Goal: Information Seeking & Learning: Learn about a topic

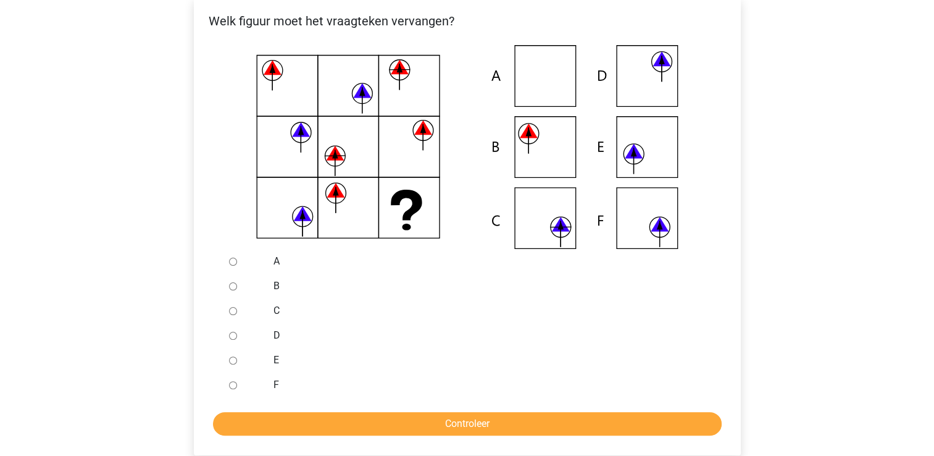
scroll to position [247, 0]
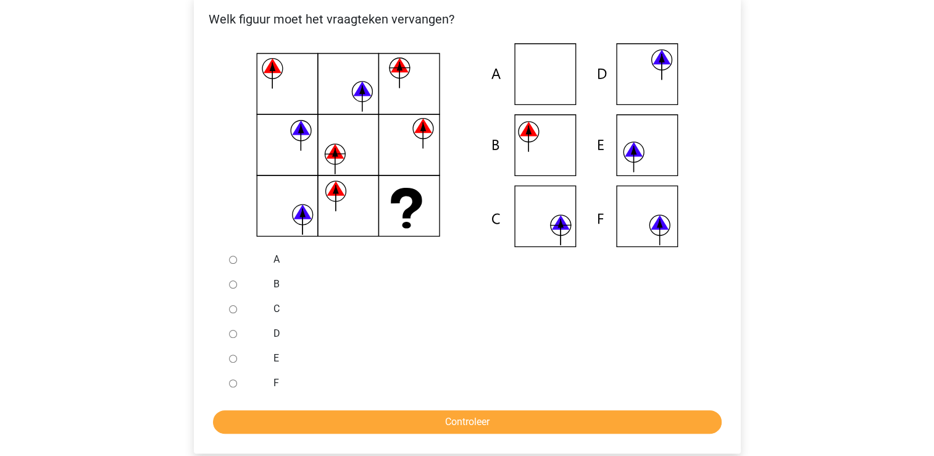
click at [232, 380] on input "F" at bounding box center [233, 383] width 8 height 8
radio input "true"
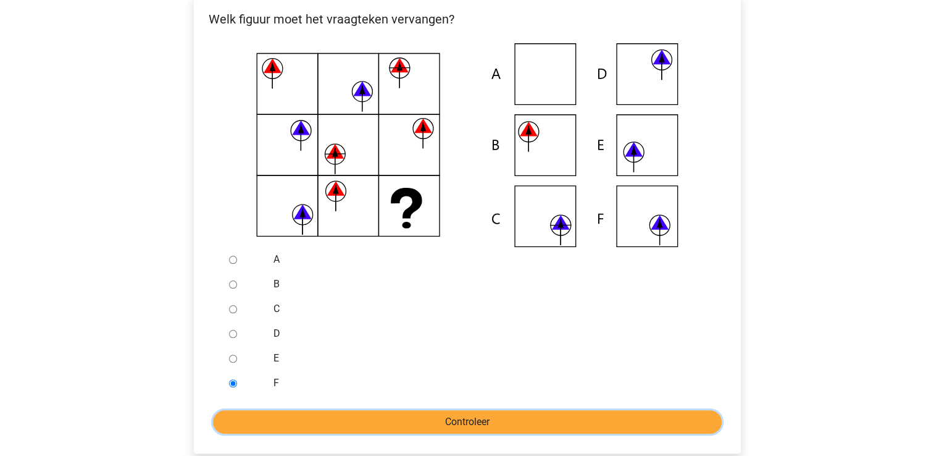
click at [392, 427] on input "Controleer" at bounding box center [467, 421] width 509 height 23
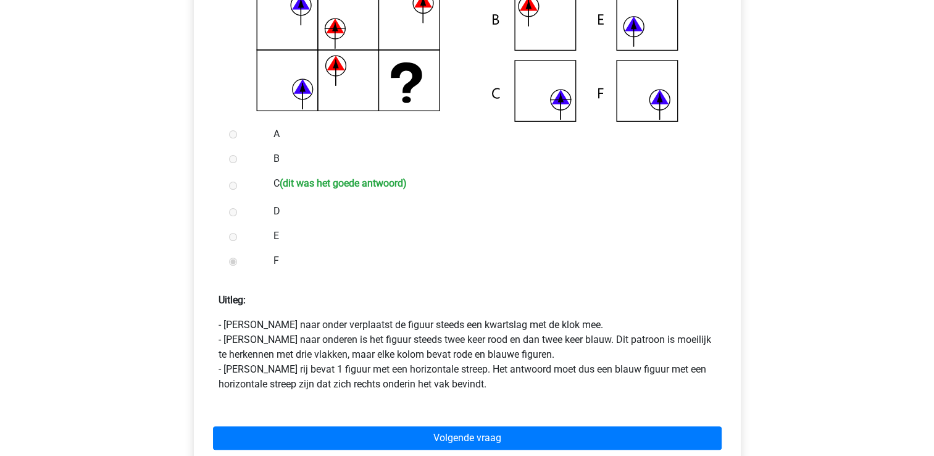
scroll to position [395, 0]
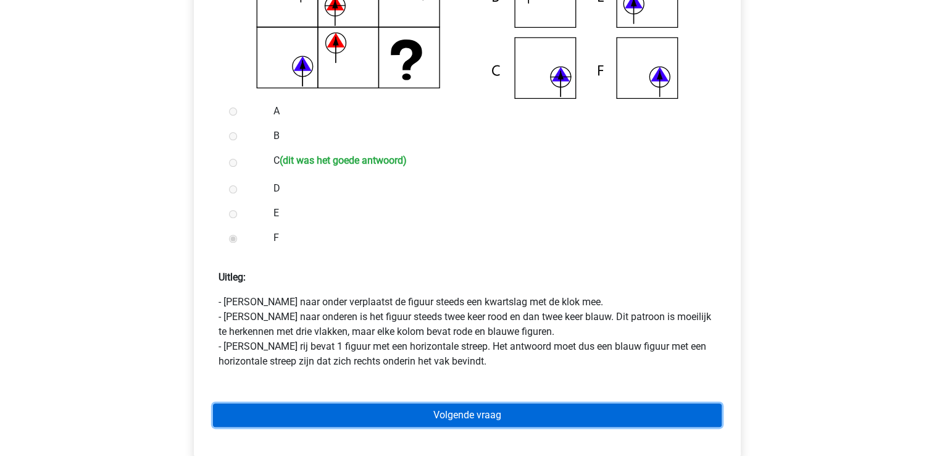
click at [397, 424] on link "Volgende vraag" at bounding box center [467, 414] width 509 height 23
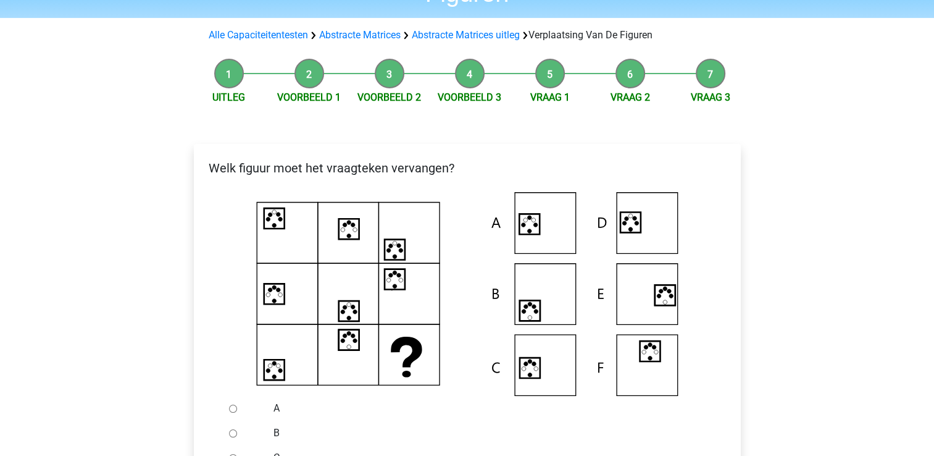
scroll to position [99, 0]
click at [232, 407] on input "A" at bounding box center [233, 408] width 8 height 8
radio input "true"
click at [229, 429] on input "B" at bounding box center [233, 433] width 8 height 8
radio input "true"
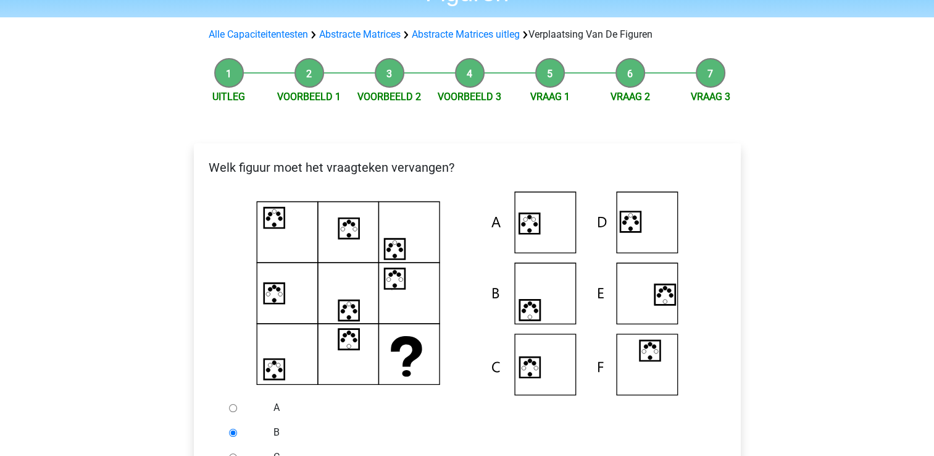
click at [229, 453] on input "C" at bounding box center [233, 457] width 8 height 8
radio input "true"
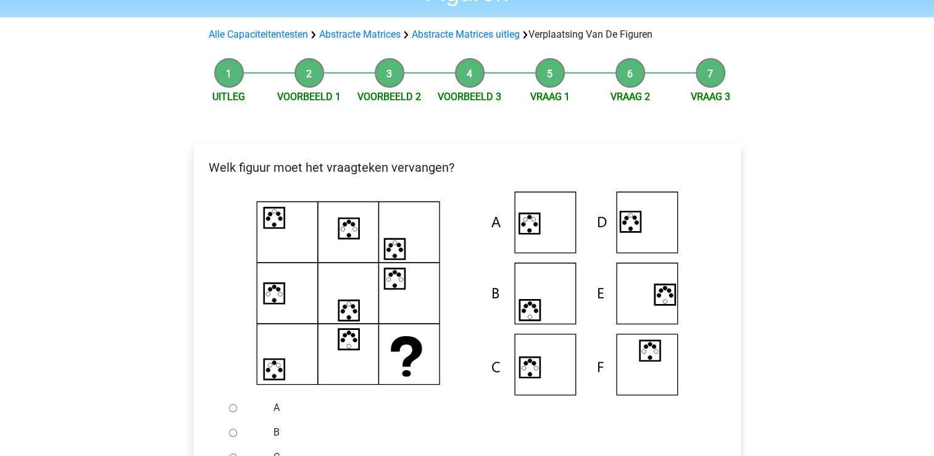
radio input "true"
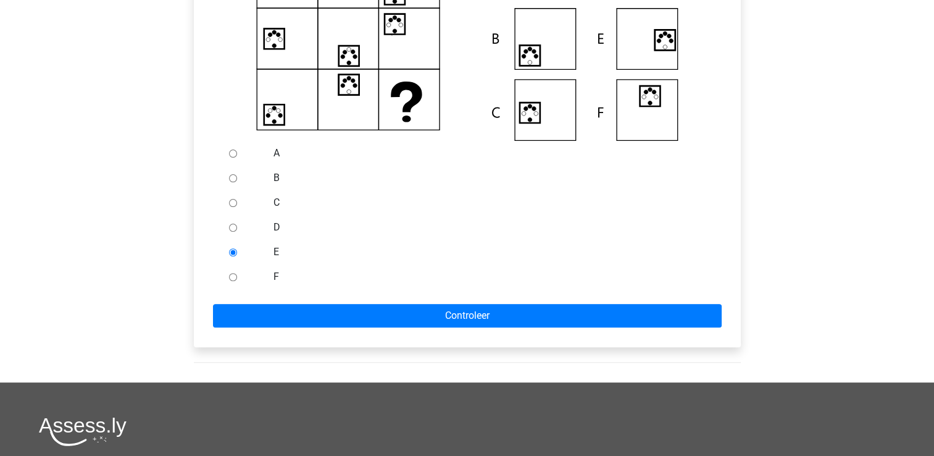
click at [229, 273] on input "F" at bounding box center [233, 277] width 8 height 8
radio input "true"
click at [229, 149] on input "A" at bounding box center [233, 153] width 8 height 8
radio input "true"
click at [229, 174] on input "B" at bounding box center [233, 178] width 8 height 8
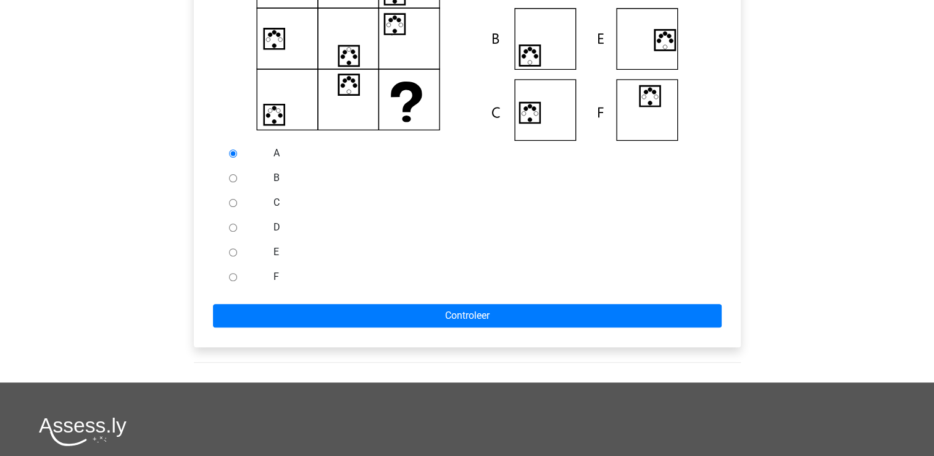
radio input "true"
click at [229, 199] on input "C" at bounding box center [233, 203] width 8 height 8
radio input "true"
click at [229, 174] on input "B" at bounding box center [233, 178] width 8 height 8
radio input "true"
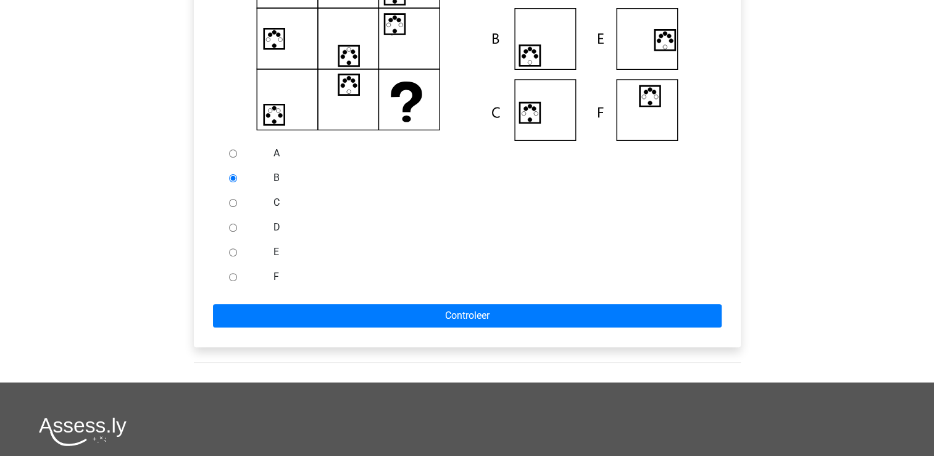
click at [229, 149] on input "A" at bounding box center [233, 153] width 8 height 8
radio input "true"
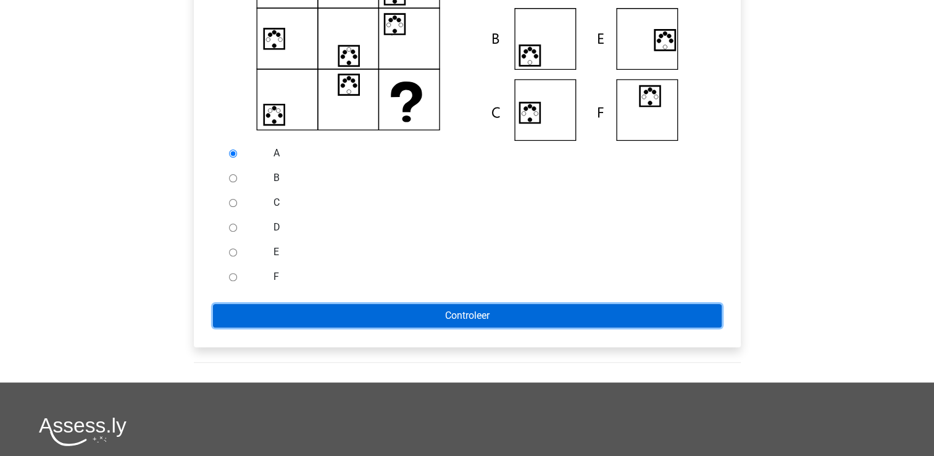
click at [408, 308] on input "Controleer" at bounding box center [467, 315] width 509 height 23
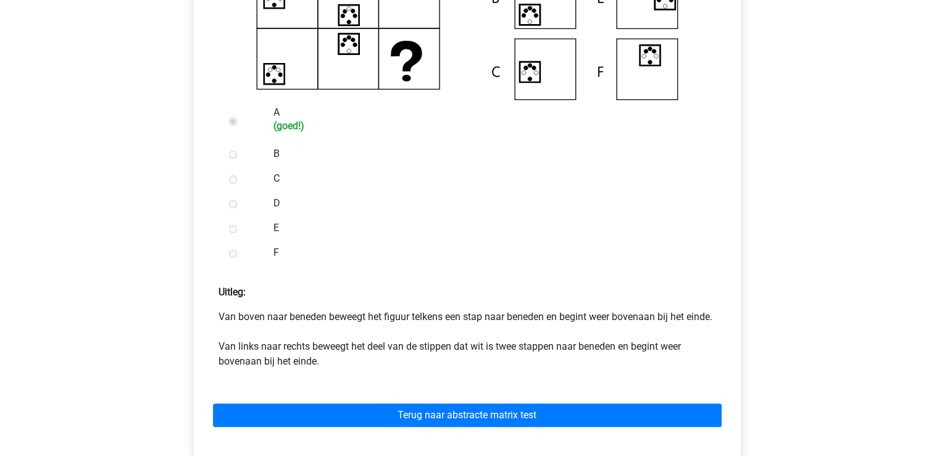
scroll to position [395, 0]
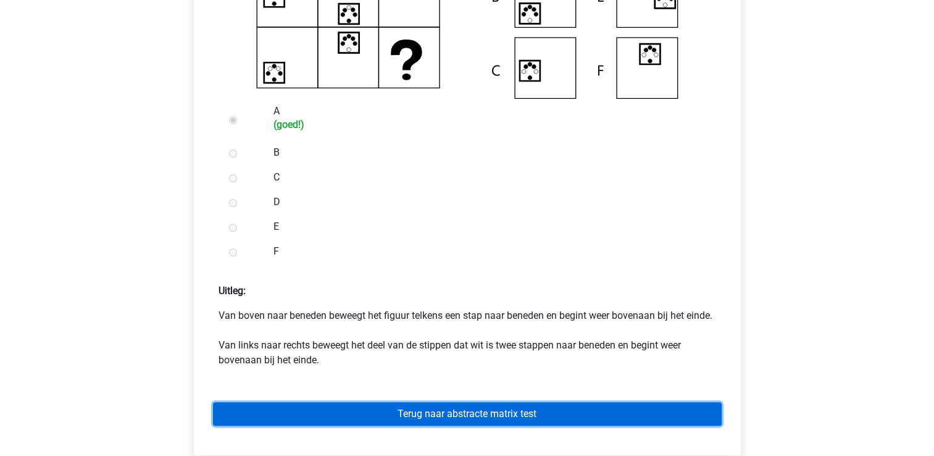
click at [438, 425] on link "Terug naar abstracte matrix test" at bounding box center [467, 413] width 509 height 23
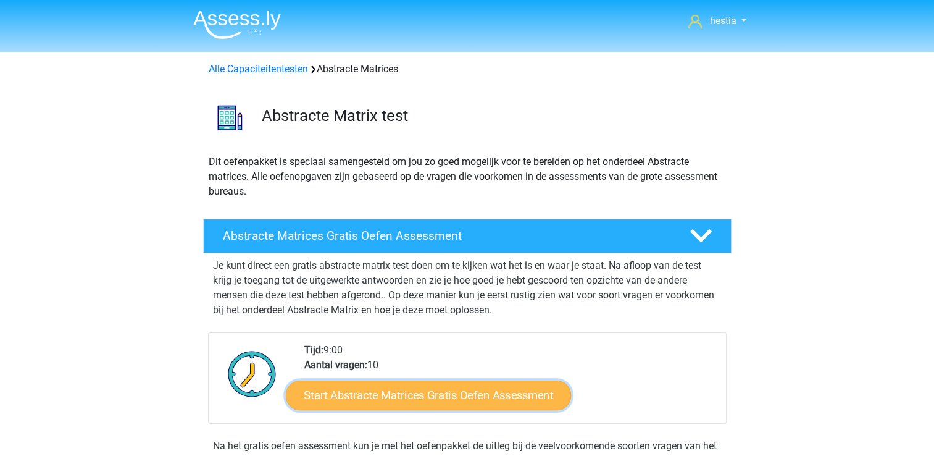
click at [477, 384] on link "Start Abstracte Matrices Gratis Oefen Assessment" at bounding box center [428, 395] width 285 height 30
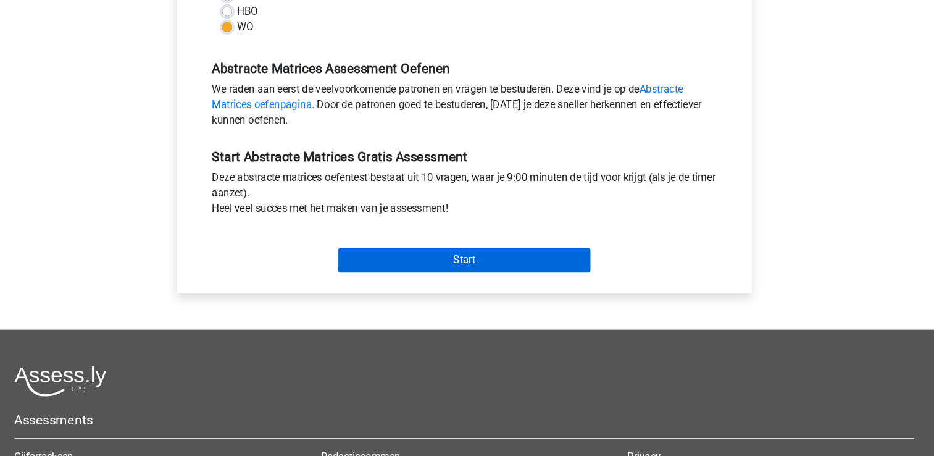
scroll to position [323, 0]
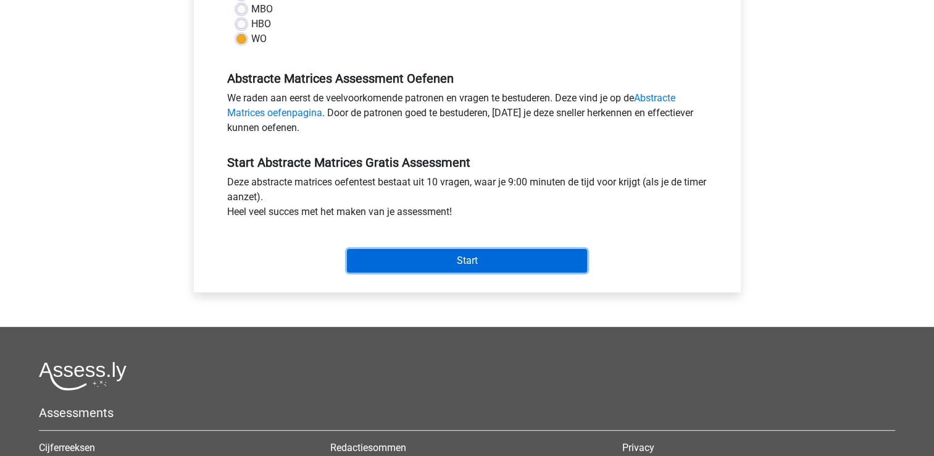
click at [511, 254] on input "Start" at bounding box center [467, 260] width 240 height 23
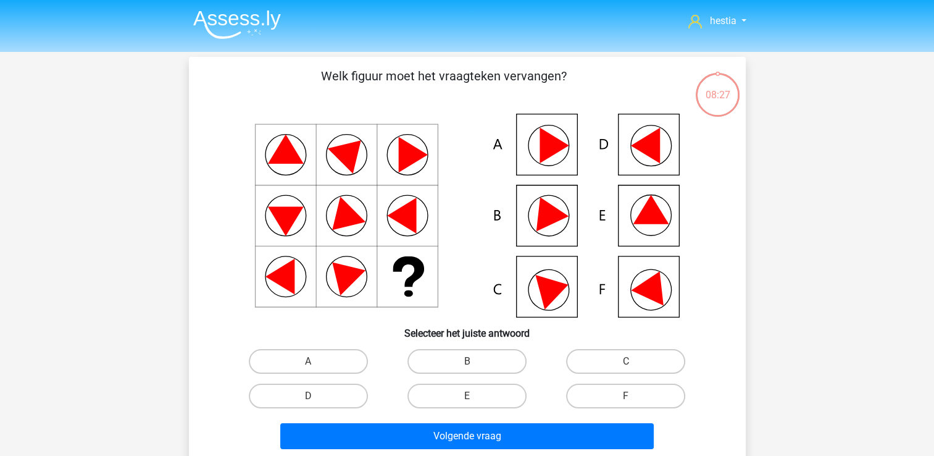
click at [655, 224] on icon at bounding box center [468, 216] width 498 height 204
click at [487, 385] on label "E" at bounding box center [467, 396] width 119 height 25
click at [475, 396] on input "E" at bounding box center [471, 400] width 8 height 8
radio input "true"
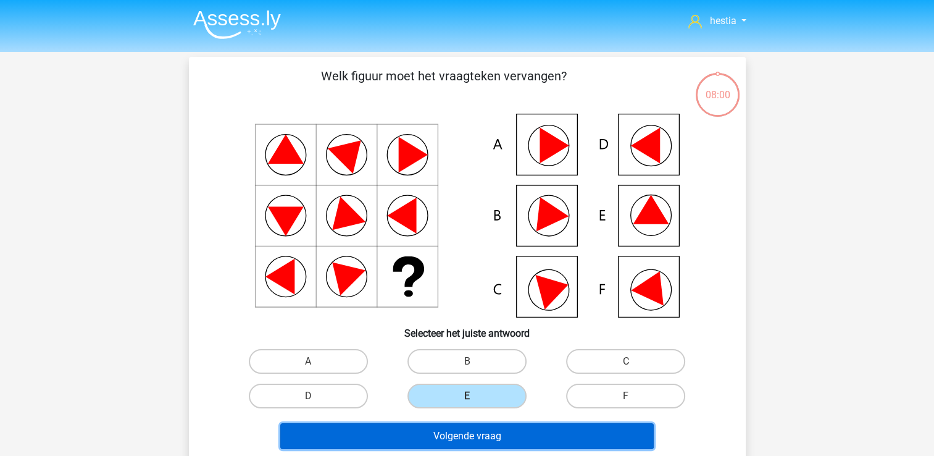
click at [488, 434] on button "Volgende vraag" at bounding box center [467, 436] width 374 height 26
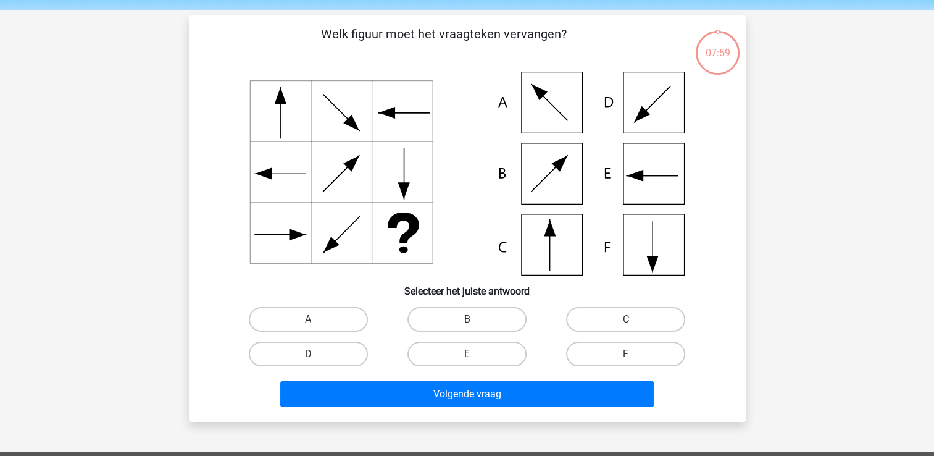
scroll to position [57, 0]
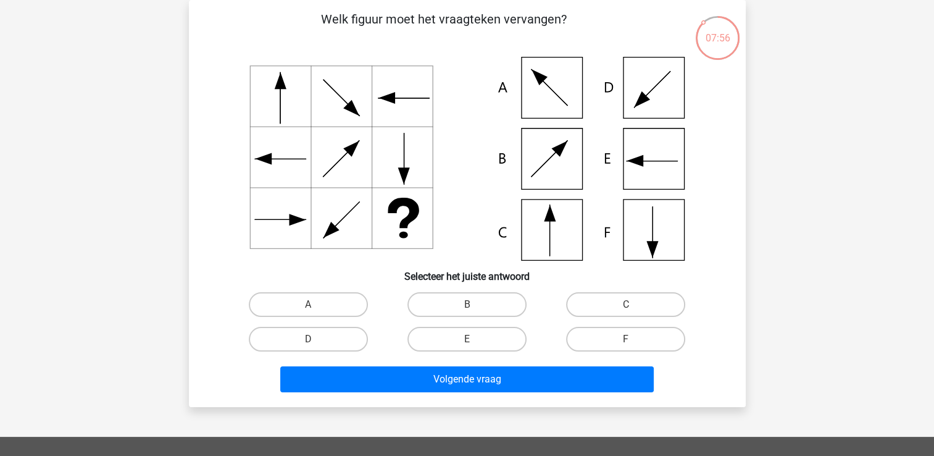
click at [488, 434] on div "hestia hestia_vandeneede@hotmail.com Nederlands English" at bounding box center [467, 352] width 934 height 819
click at [590, 301] on label "C" at bounding box center [625, 304] width 119 height 25
click at [626, 304] on input "C" at bounding box center [630, 308] width 8 height 8
radio input "true"
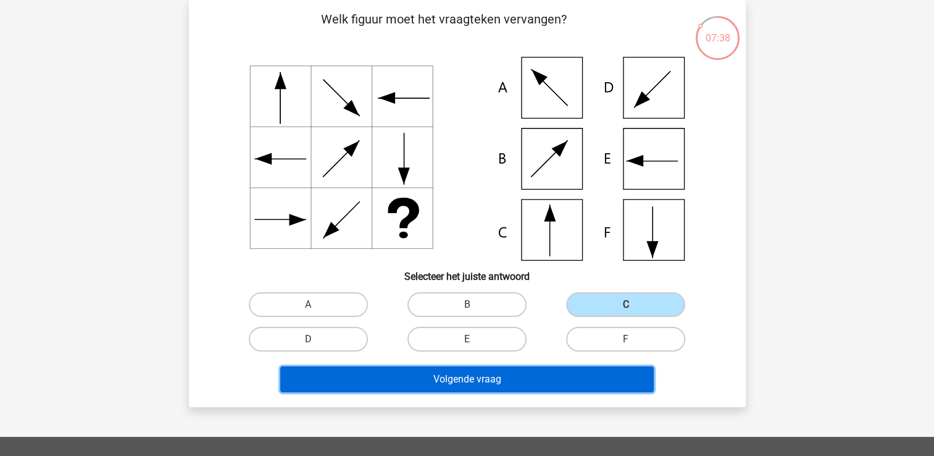
click at [493, 372] on button "Volgende vraag" at bounding box center [467, 379] width 374 height 26
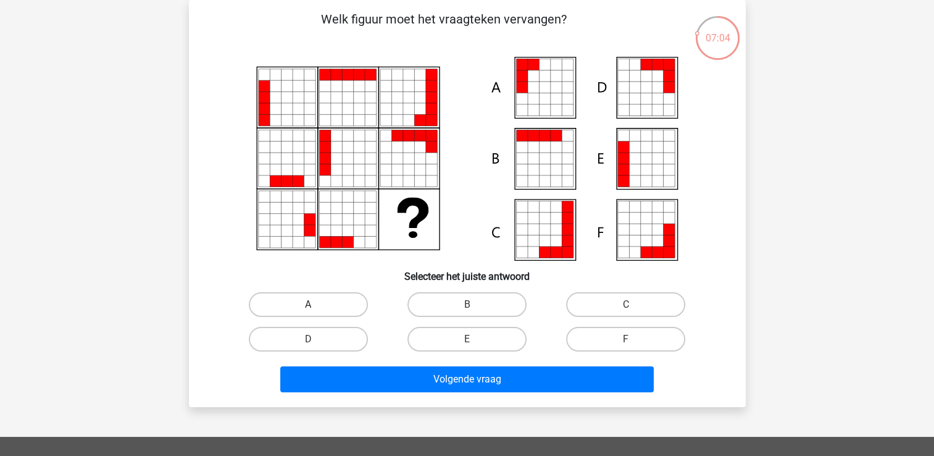
click at [325, 303] on label "A" at bounding box center [308, 304] width 119 height 25
click at [316, 304] on input "A" at bounding box center [312, 308] width 8 height 8
radio input "true"
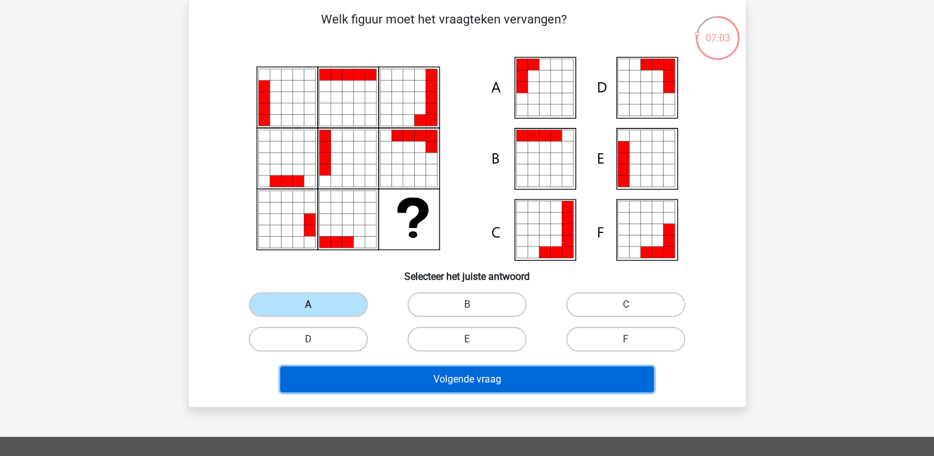
click at [405, 376] on button "Volgende vraag" at bounding box center [467, 379] width 374 height 26
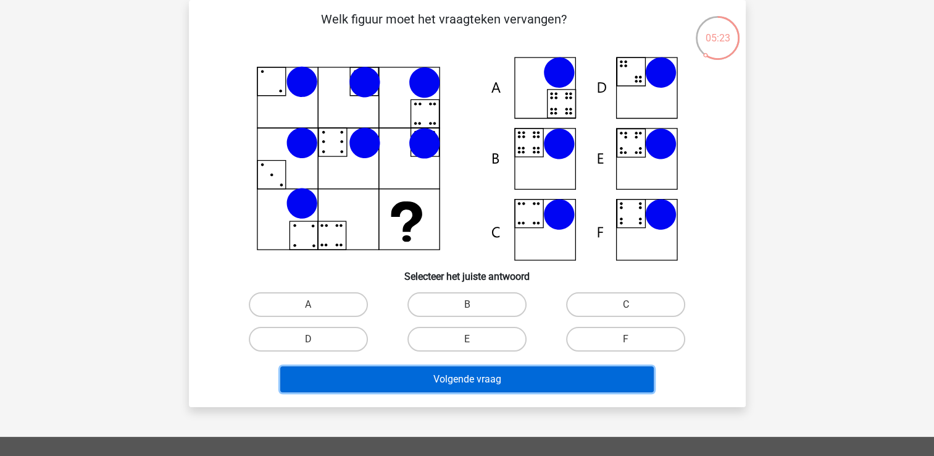
click at [540, 375] on button "Volgende vraag" at bounding box center [467, 379] width 374 height 26
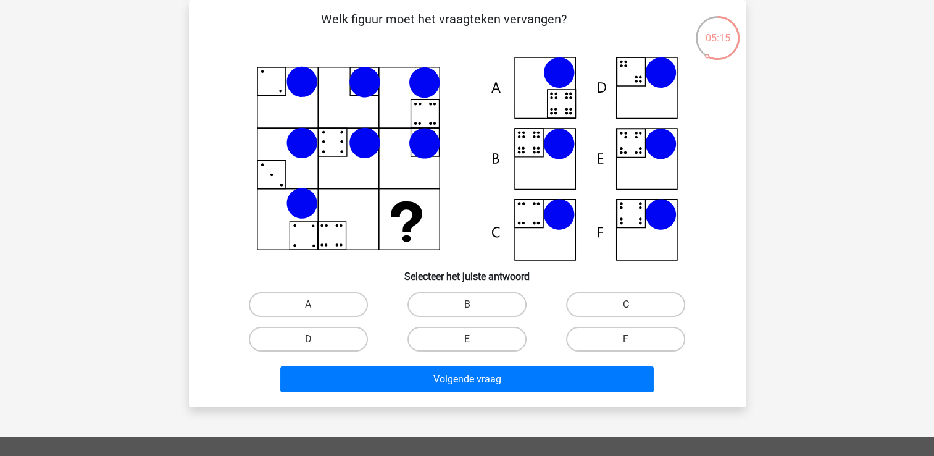
click at [638, 219] on icon at bounding box center [468, 159] width 498 height 204
click at [605, 342] on label "F" at bounding box center [625, 339] width 119 height 25
click at [626, 342] on input "F" at bounding box center [630, 343] width 8 height 8
radio input "true"
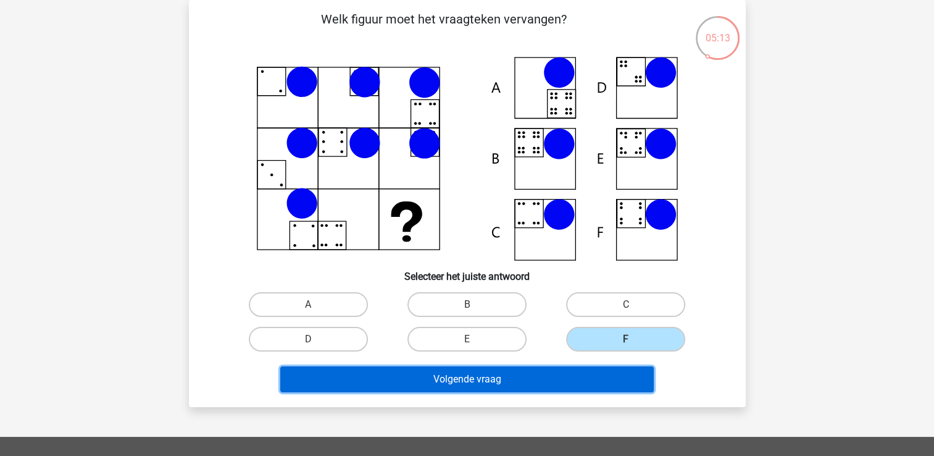
click at [566, 382] on button "Volgende vraag" at bounding box center [467, 379] width 374 height 26
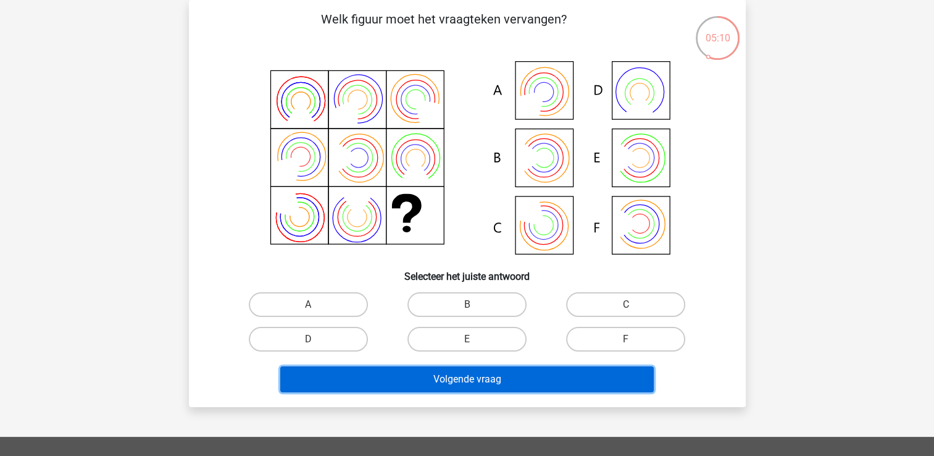
click at [566, 382] on button "Volgende vraag" at bounding box center [467, 379] width 374 height 26
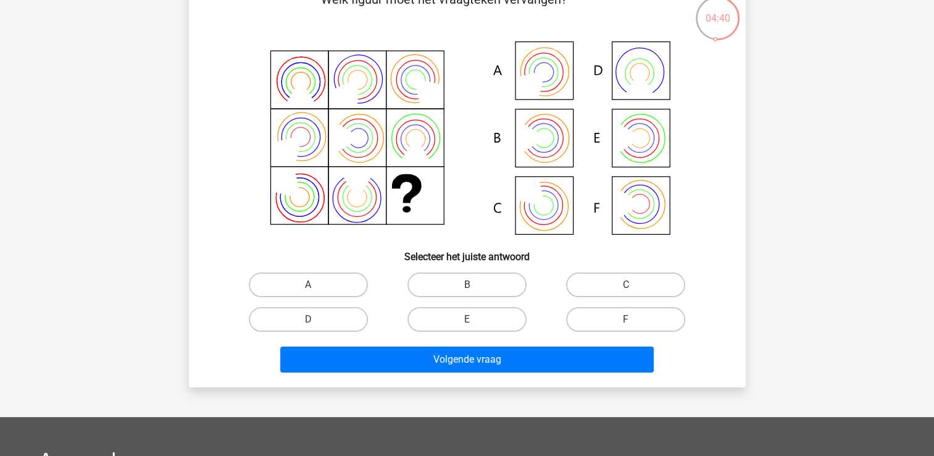
scroll to position [0, 0]
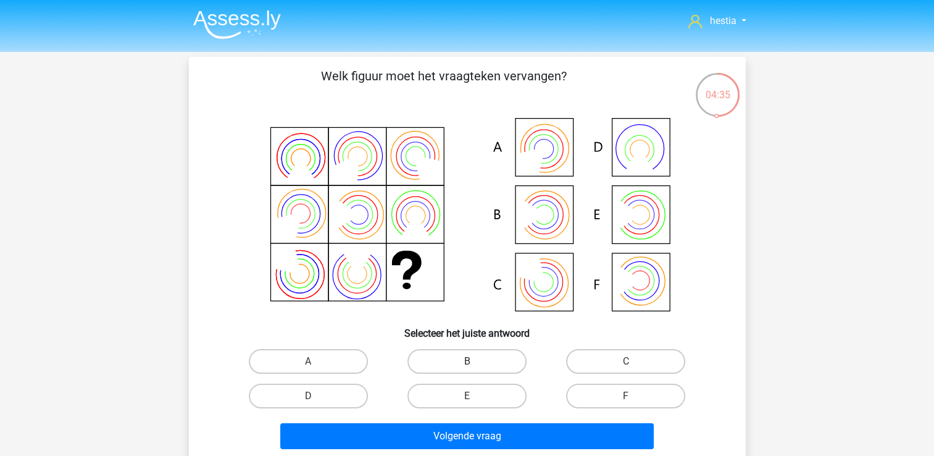
click at [497, 357] on label "B" at bounding box center [467, 361] width 119 height 25
click at [475, 361] on input "B" at bounding box center [471, 365] width 8 height 8
radio input "true"
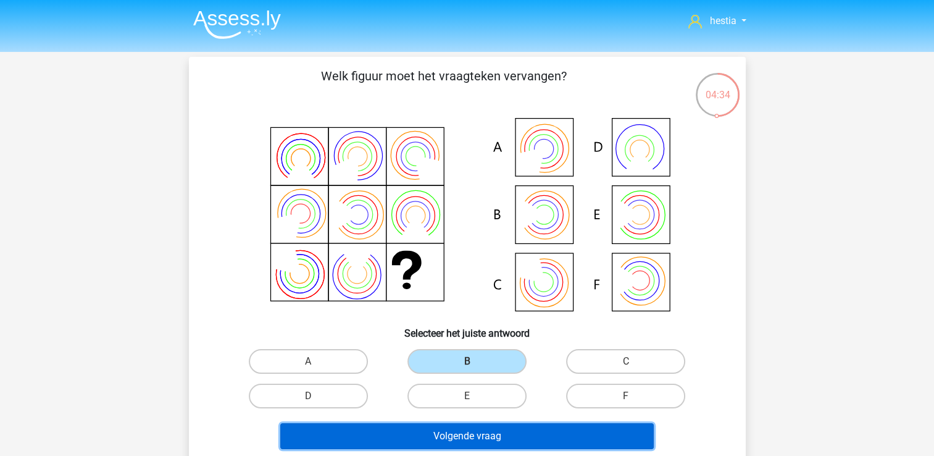
click at [503, 437] on button "Volgende vraag" at bounding box center [467, 436] width 374 height 26
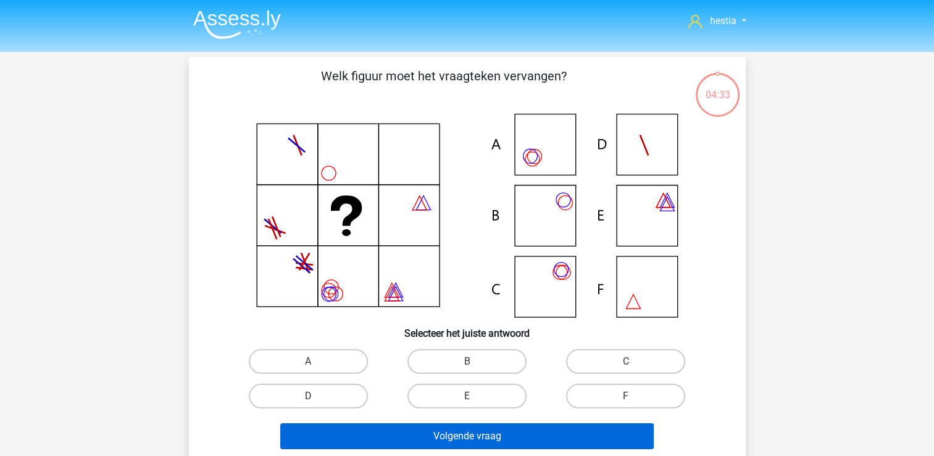
scroll to position [57, 0]
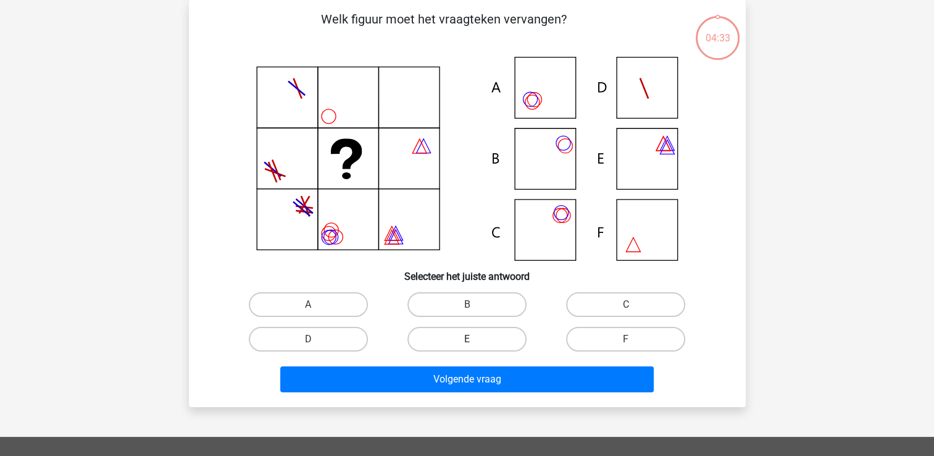
click at [476, 329] on label "E" at bounding box center [467, 339] width 119 height 25
click at [475, 339] on input "E" at bounding box center [471, 343] width 8 height 8
radio input "true"
click at [483, 398] on div "Welk figuur moet het vraagteken vervangen?" at bounding box center [467, 203] width 557 height 407
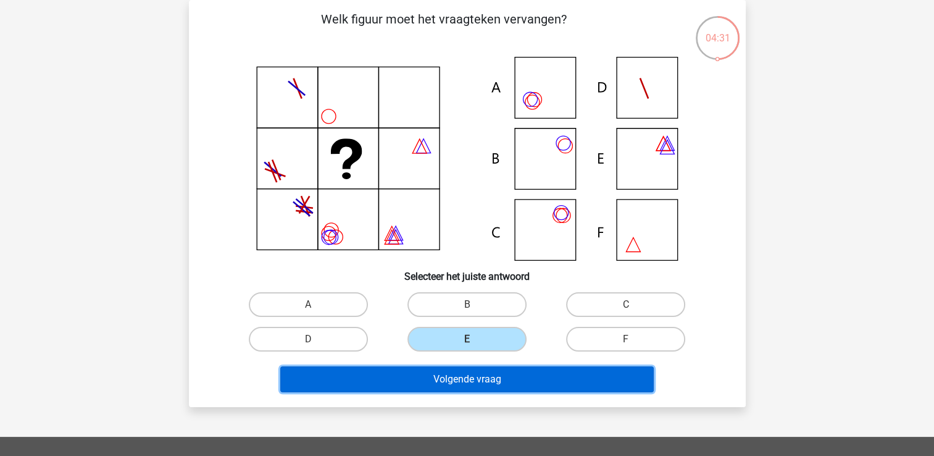
click at [486, 377] on button "Volgende vraag" at bounding box center [467, 379] width 374 height 26
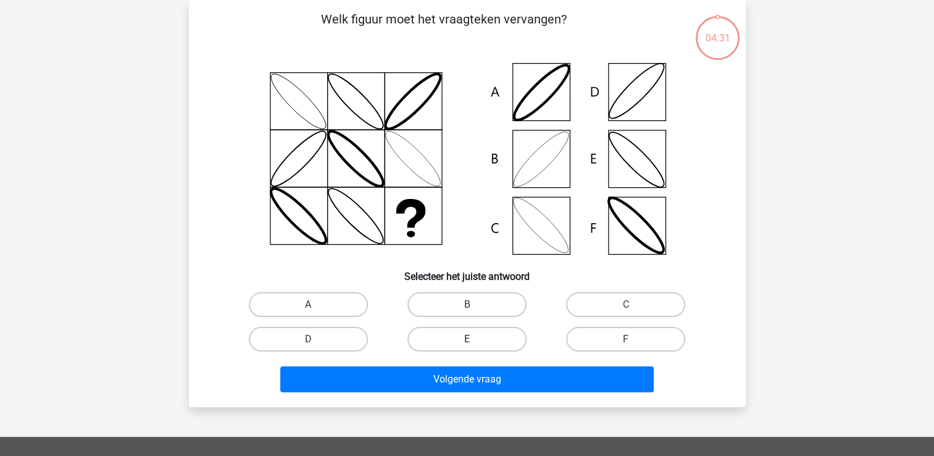
click at [477, 345] on label "E" at bounding box center [467, 339] width 119 height 25
click at [475, 345] on input "E" at bounding box center [471, 343] width 8 height 8
radio input "true"
click at [479, 362] on div "Volgende vraag" at bounding box center [468, 376] width 518 height 41
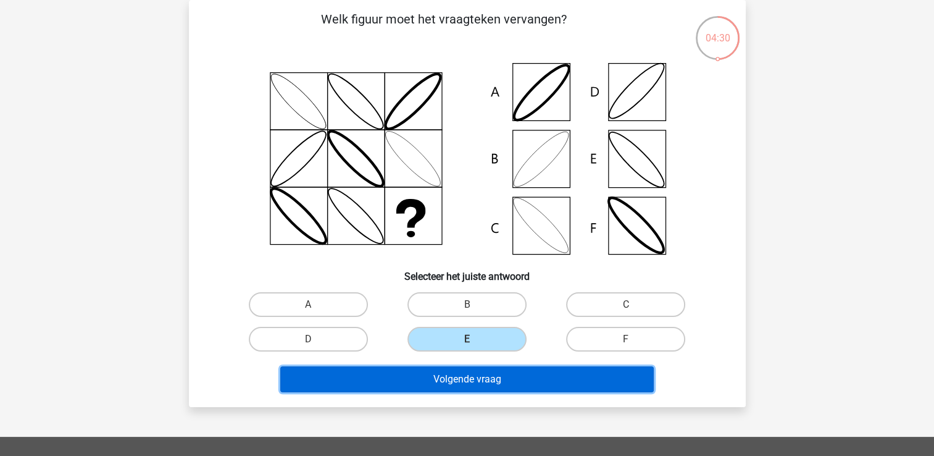
click at [477, 373] on button "Volgende vraag" at bounding box center [467, 379] width 374 height 26
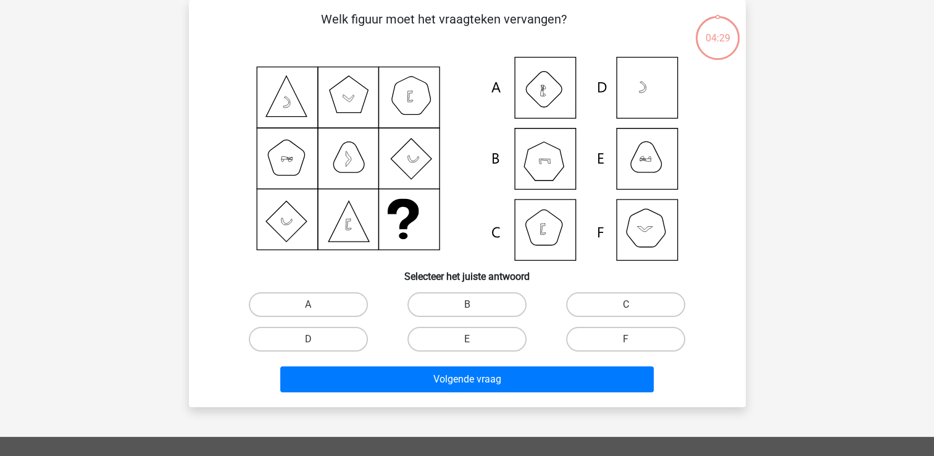
click at [475, 351] on div "E" at bounding box center [467, 339] width 159 height 35
drag, startPoint x: 475, startPoint y: 351, endPoint x: 476, endPoint y: 345, distance: 6.8
click at [476, 345] on label "E" at bounding box center [467, 339] width 119 height 25
click at [475, 345] on input "E" at bounding box center [471, 343] width 8 height 8
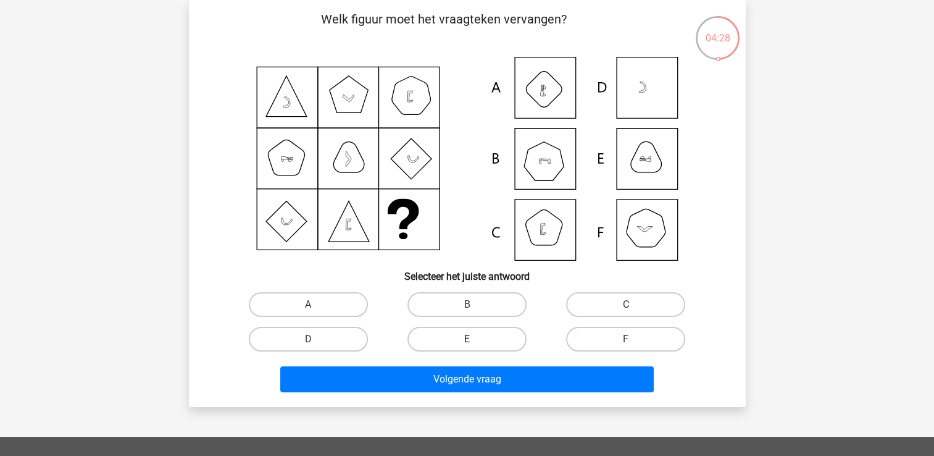
radio input "true"
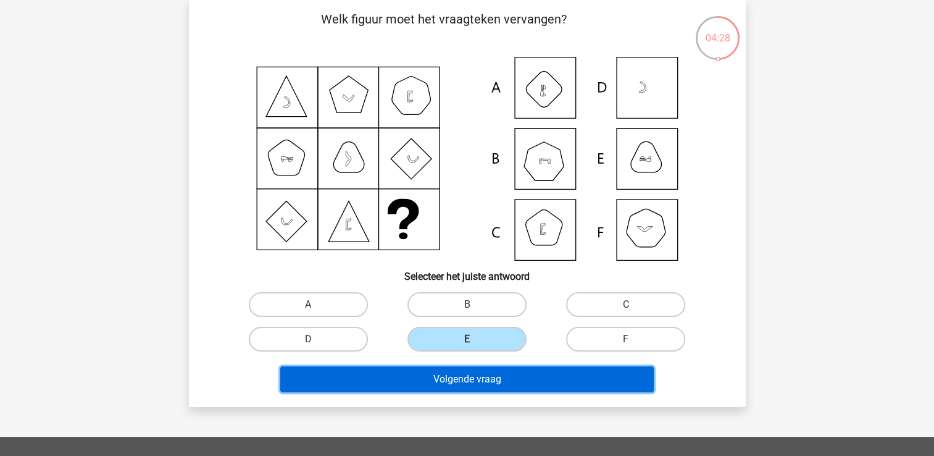
click at [472, 379] on button "Volgende vraag" at bounding box center [467, 379] width 374 height 26
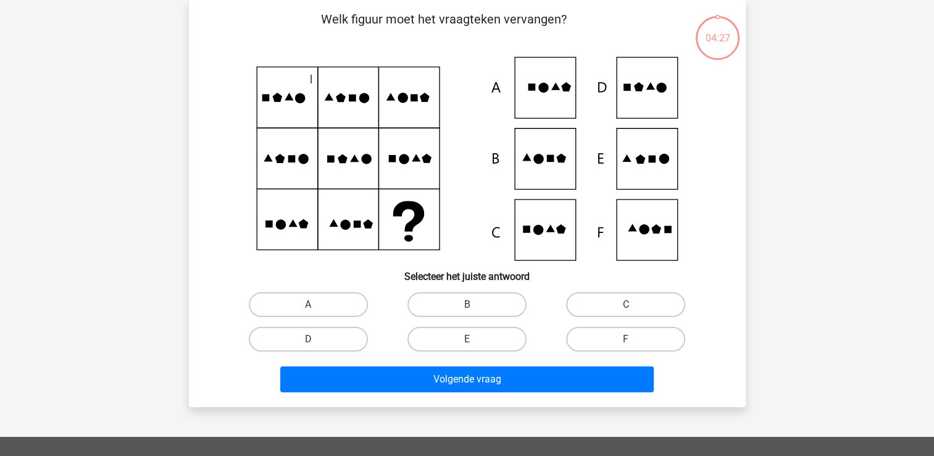
click at [474, 340] on input "E" at bounding box center [471, 343] width 8 height 8
radio input "true"
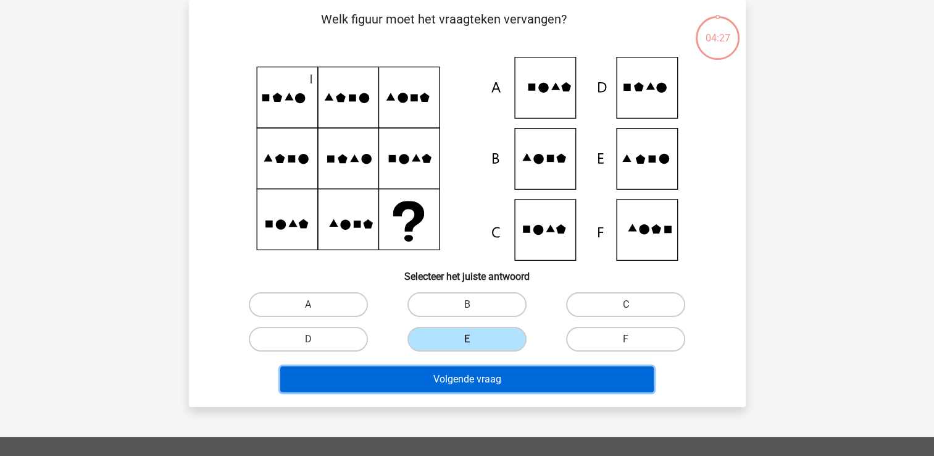
click at [474, 377] on button "Volgende vraag" at bounding box center [467, 379] width 374 height 26
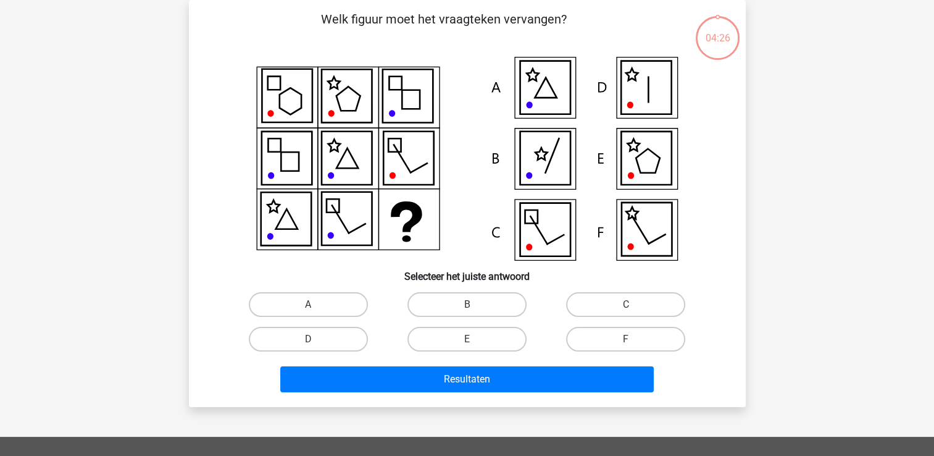
click at [474, 340] on input "E" at bounding box center [471, 343] width 8 height 8
radio input "true"
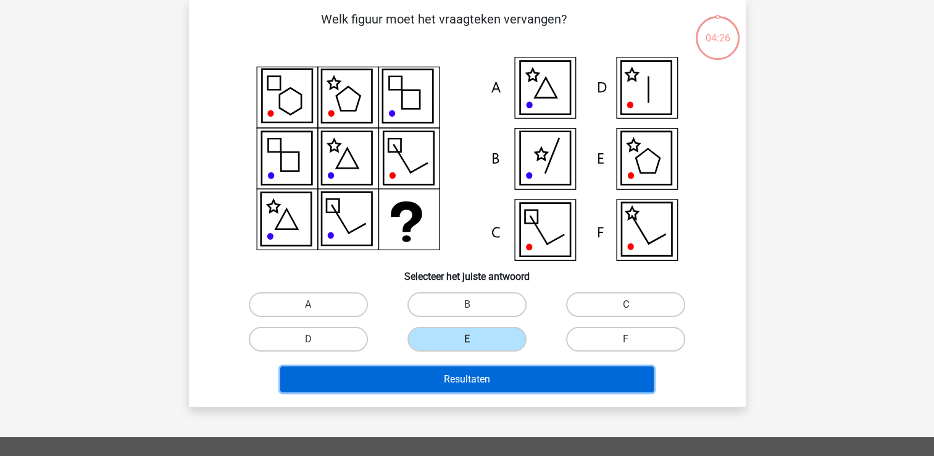
click at [468, 371] on button "Resultaten" at bounding box center [467, 379] width 374 height 26
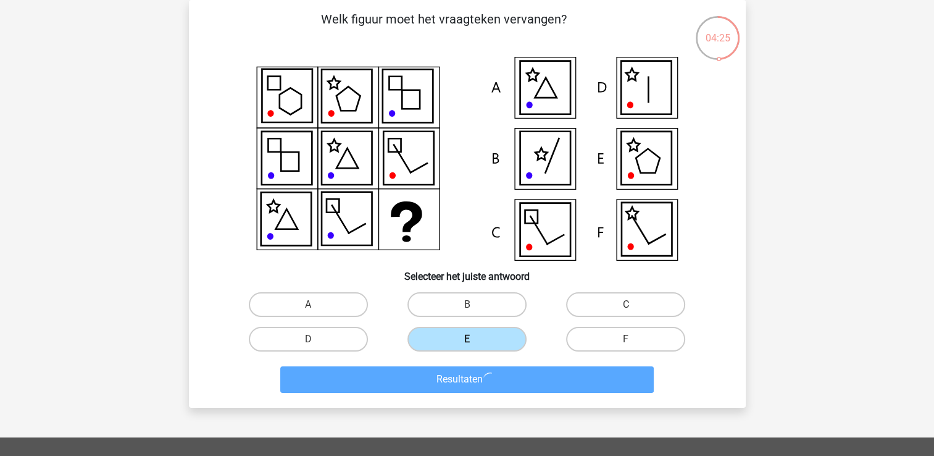
click at [469, 337] on label "E" at bounding box center [467, 339] width 119 height 25
click at [469, 339] on input "E" at bounding box center [471, 343] width 8 height 8
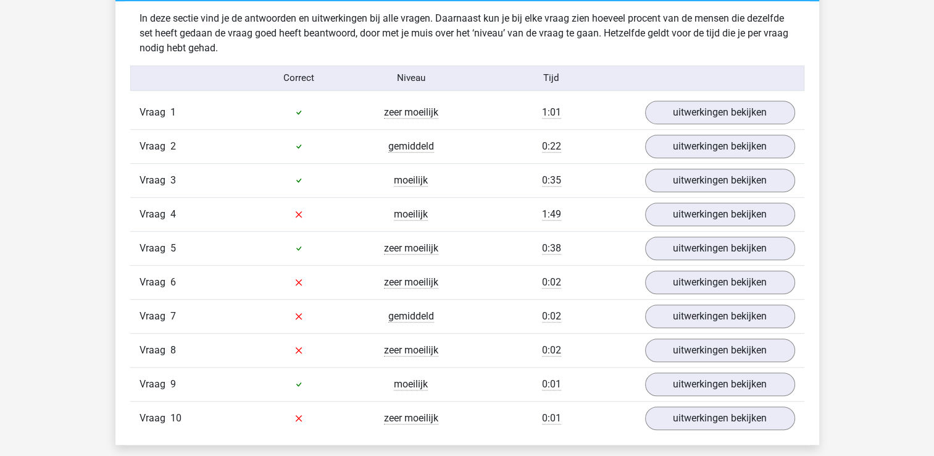
scroll to position [732, 0]
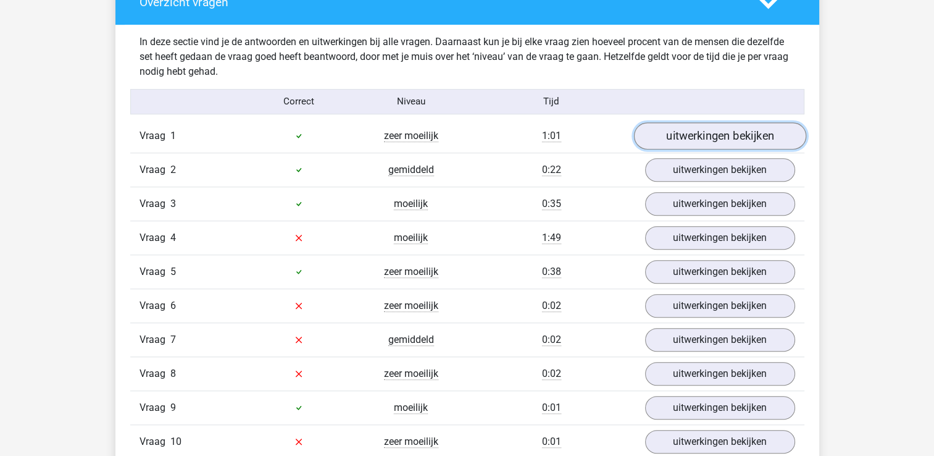
click at [733, 132] on link "uitwerkingen bekijken" at bounding box center [720, 135] width 172 height 27
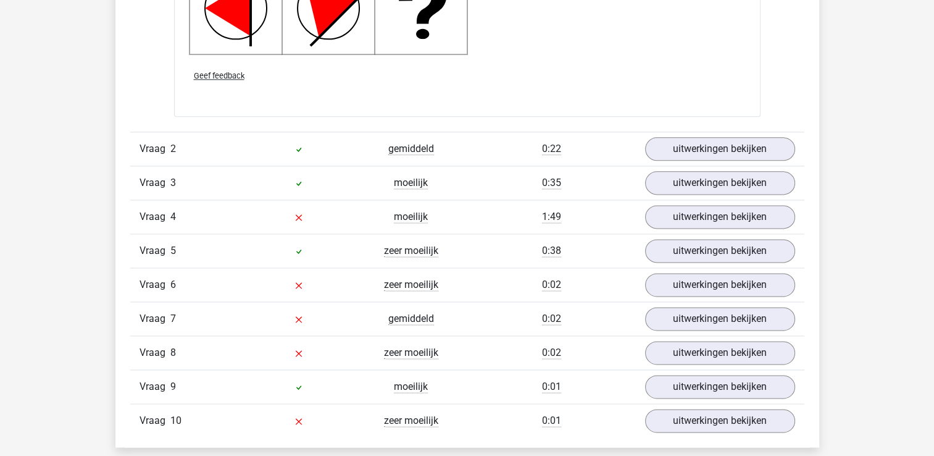
scroll to position [1598, 0]
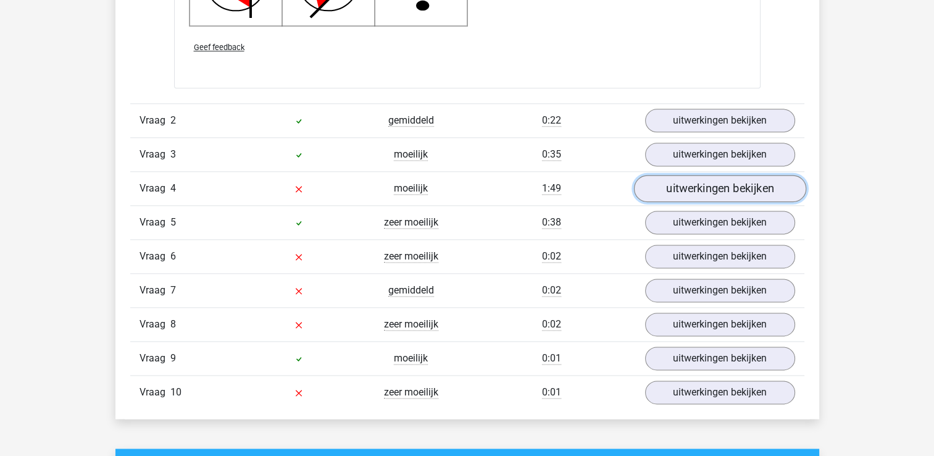
click at [776, 196] on link "uitwerkingen bekijken" at bounding box center [720, 188] width 172 height 27
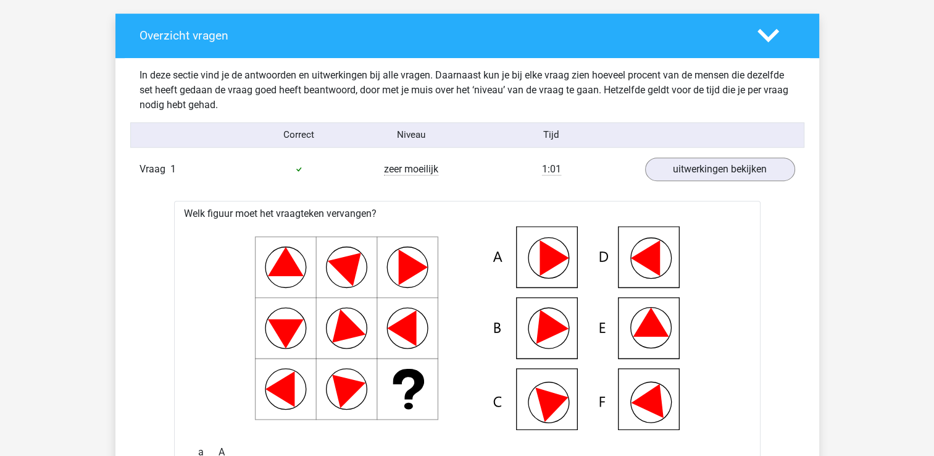
scroll to position [694, 0]
